Goal: Information Seeking & Learning: Learn about a topic

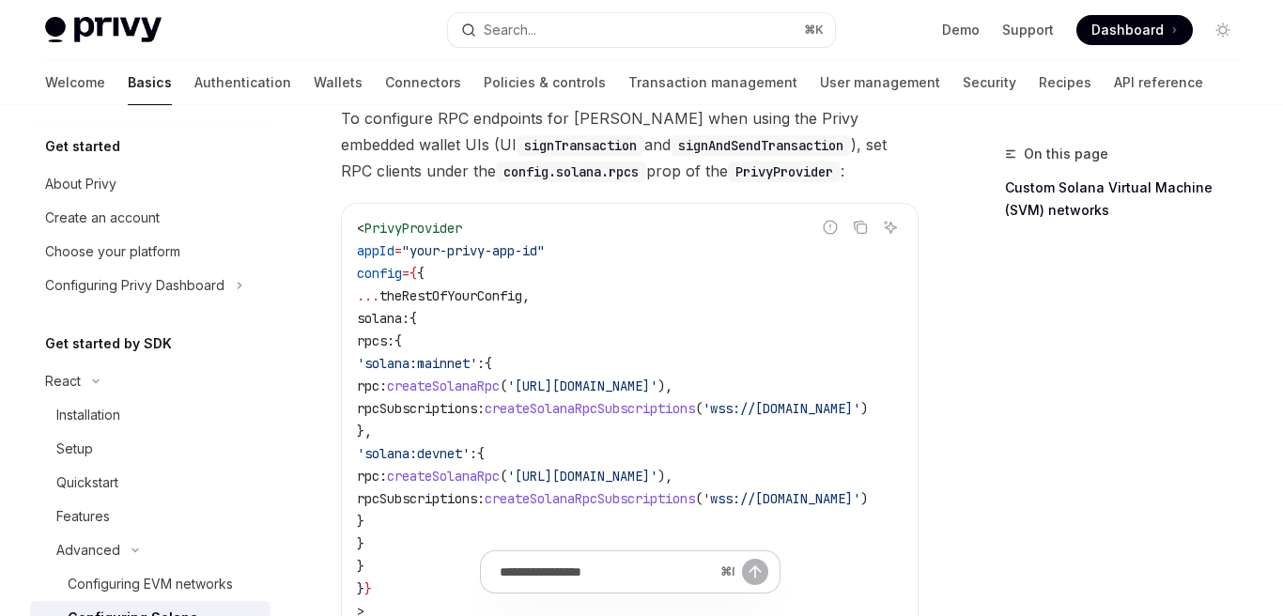
type textarea "*"
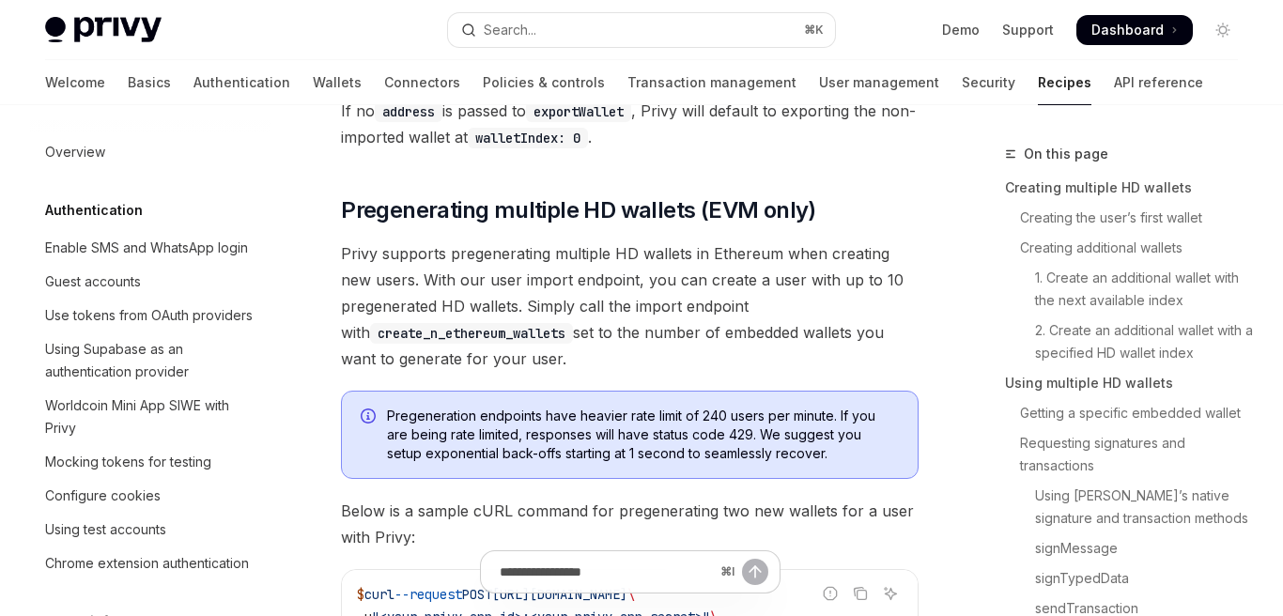
scroll to position [310, 0]
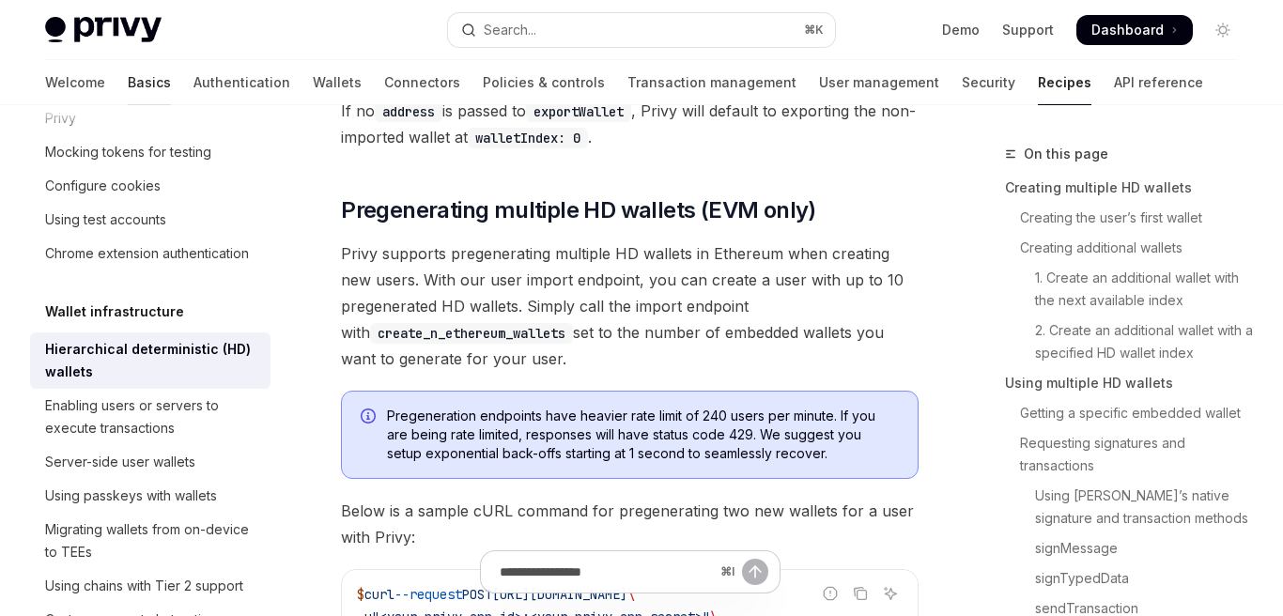
click at [128, 85] on link "Basics" at bounding box center [149, 82] width 43 height 45
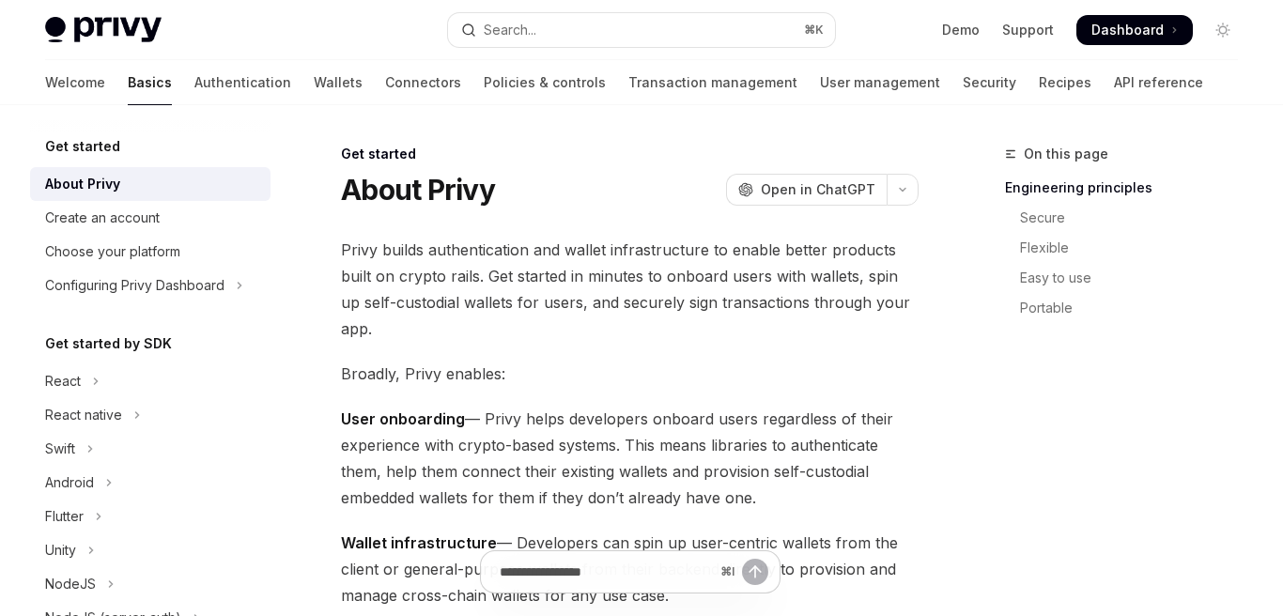
click at [116, 35] on img at bounding box center [103, 30] width 116 height 26
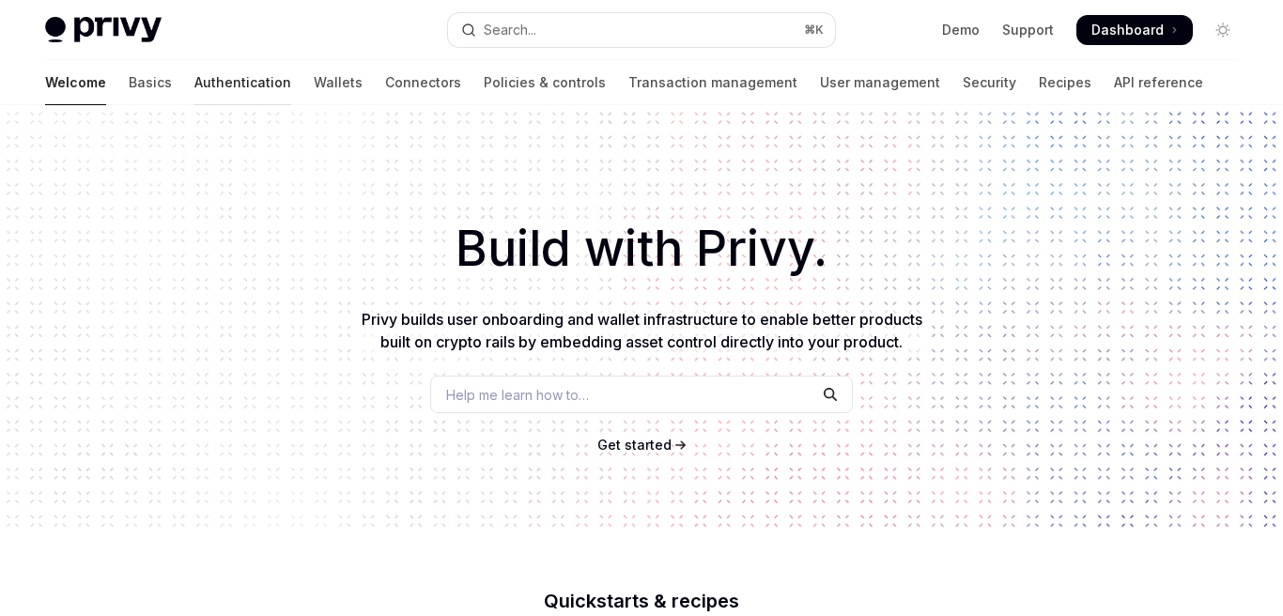
click at [194, 88] on link "Authentication" at bounding box center [242, 82] width 97 height 45
type textarea "*"
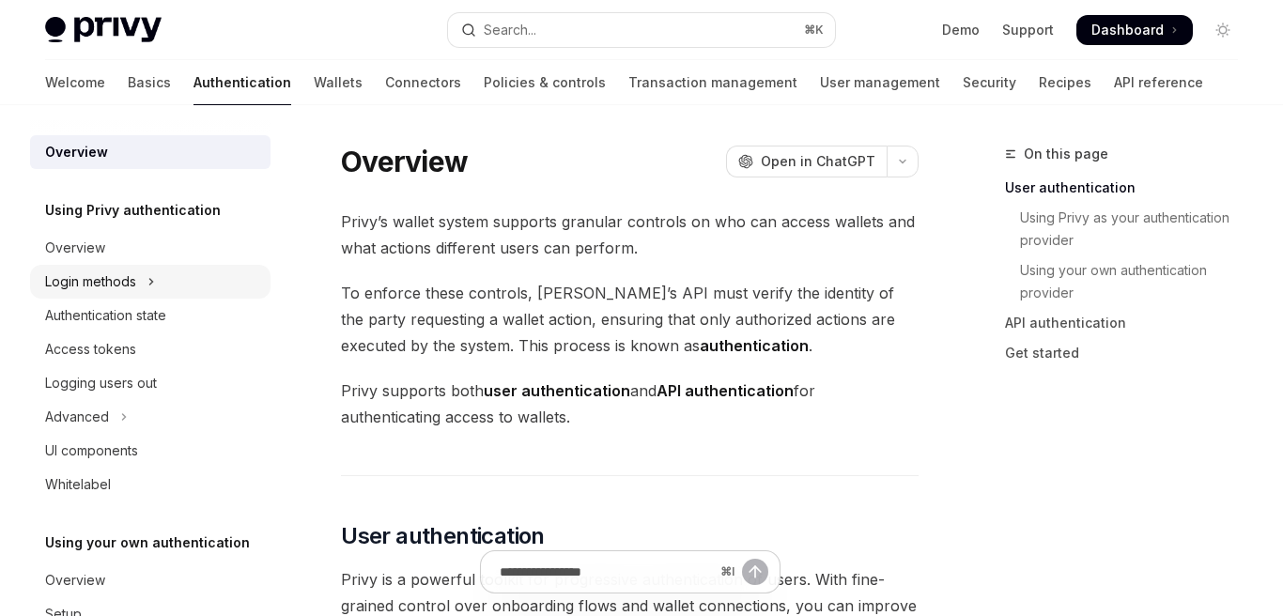
click at [163, 287] on button "Login methods" at bounding box center [150, 282] width 240 height 34
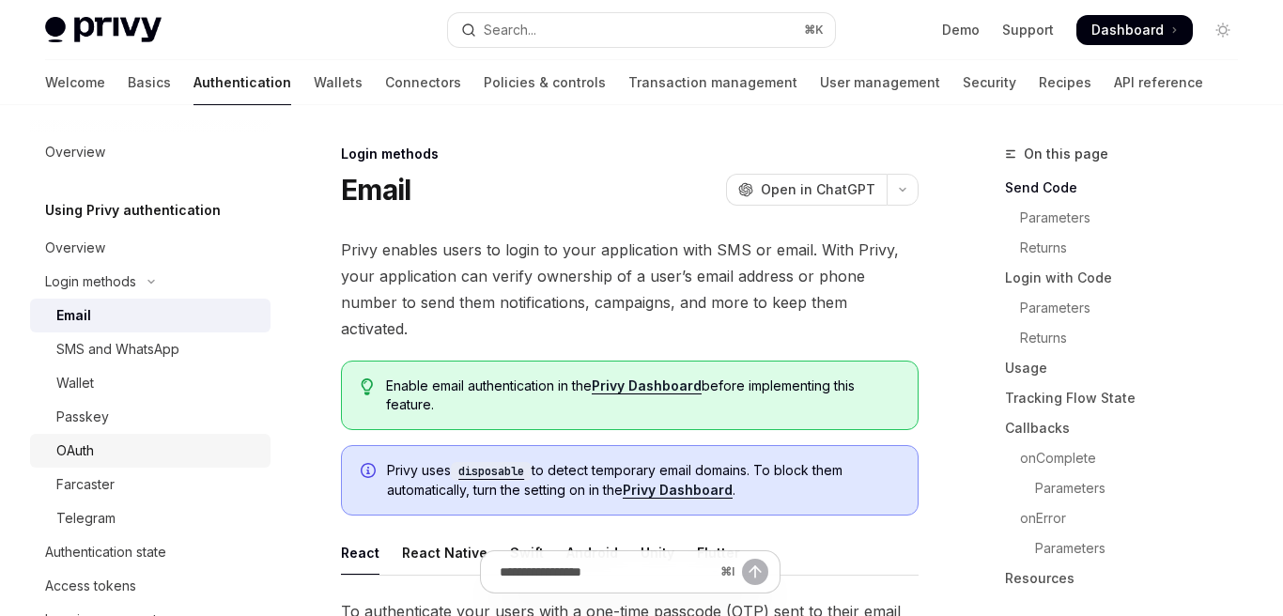
click at [133, 451] on div "OAuth" at bounding box center [157, 451] width 203 height 23
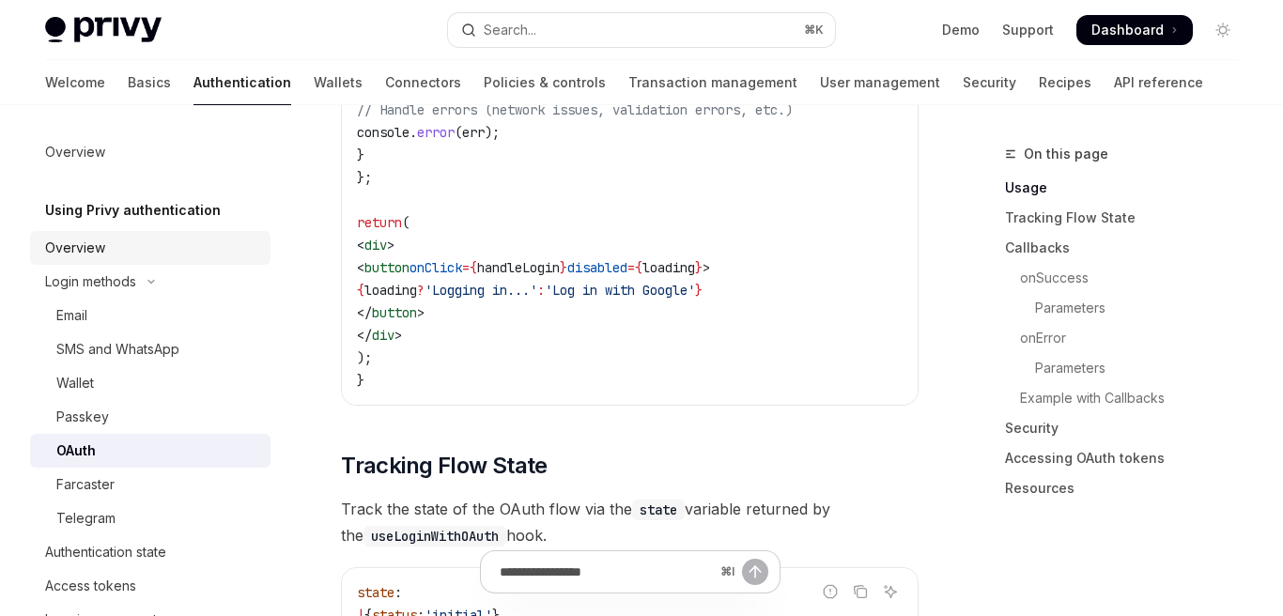
click at [157, 237] on div "Overview" at bounding box center [152, 248] width 214 height 23
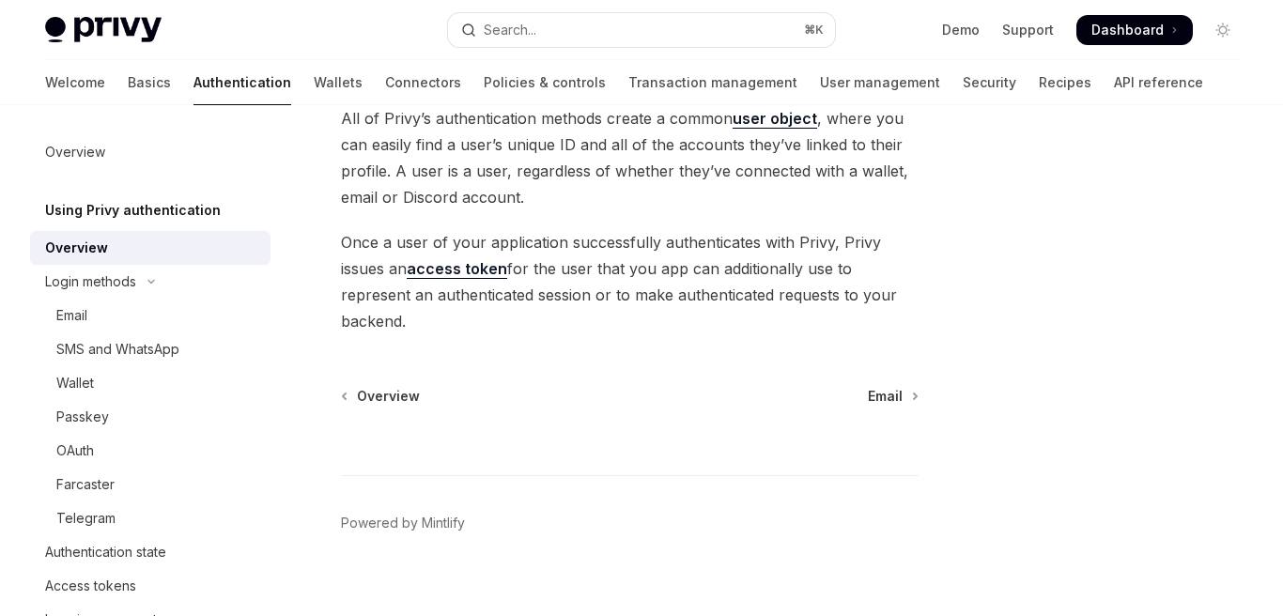
scroll to position [627, 0]
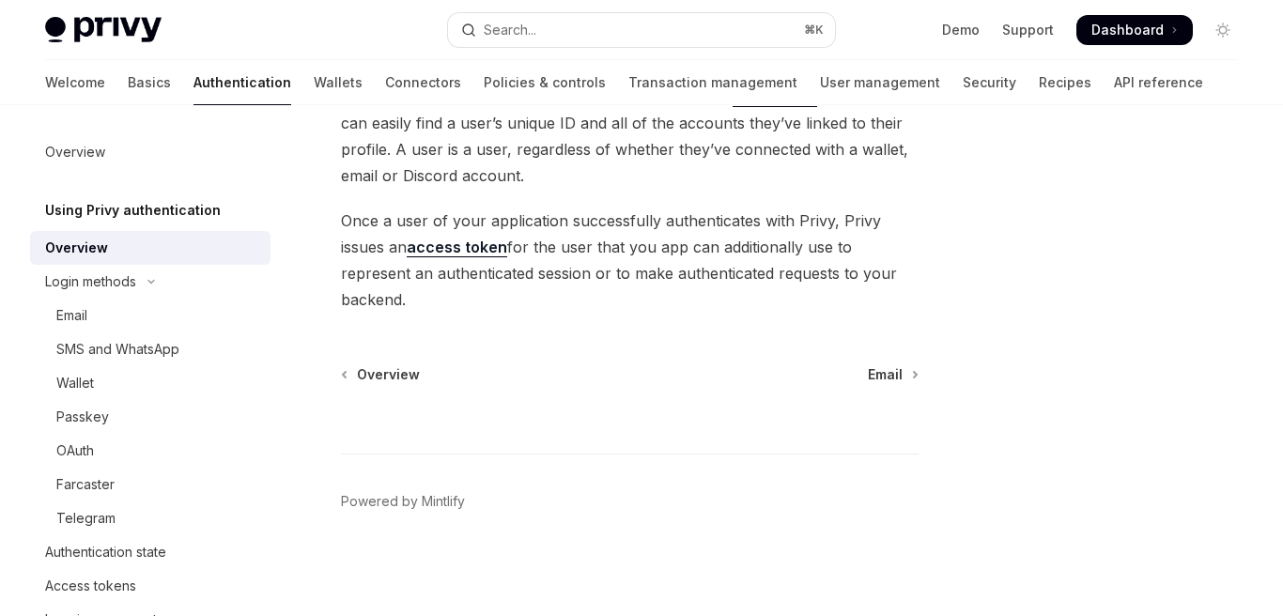
type textarea "*"
